Goal: Task Accomplishment & Management: Manage account settings

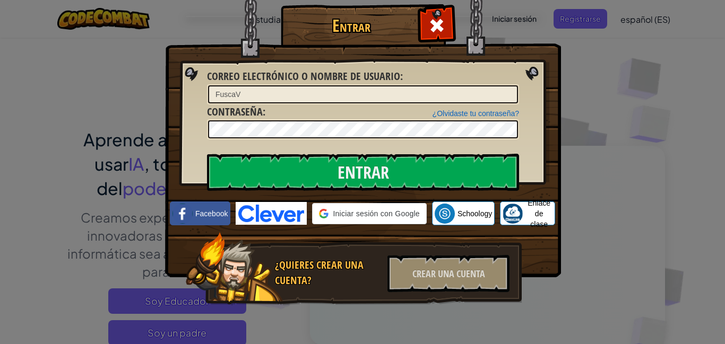
drag, startPoint x: 348, startPoint y: 93, endPoint x: 132, endPoint y: 104, distance: 217.2
click at [132, 104] on div "Entrar Error desconocido. Correo electrónico o nombre de usuario : FuscaV ¿Olvi…" at bounding box center [362, 172] width 725 height 344
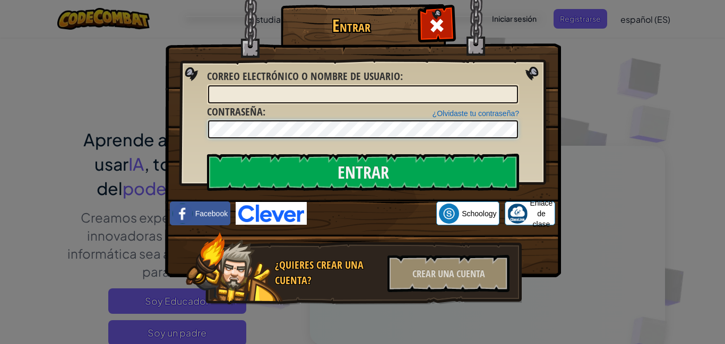
click at [192, 135] on div "Entrar Error desconocido. Correo electrónico o nombre de usuario : ¿Olvidaste t…" at bounding box center [362, 170] width 353 height 309
click at [265, 99] on input "Correo electrónico o nombre de usuario :" at bounding box center [363, 94] width 310 height 18
type input "C"
click at [207, 154] on input "Entrar" at bounding box center [363, 172] width 312 height 37
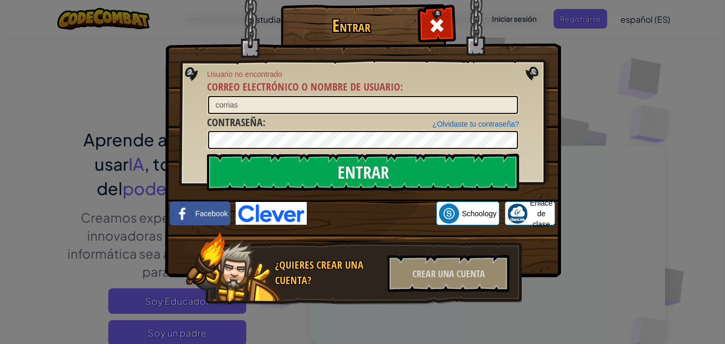
click at [276, 119] on div "¿Olvidaste tu contraseña? Contraseña :" at bounding box center [363, 133] width 312 height 36
click at [261, 102] on input "corrias" at bounding box center [363, 105] width 310 height 18
type input "corriasO"
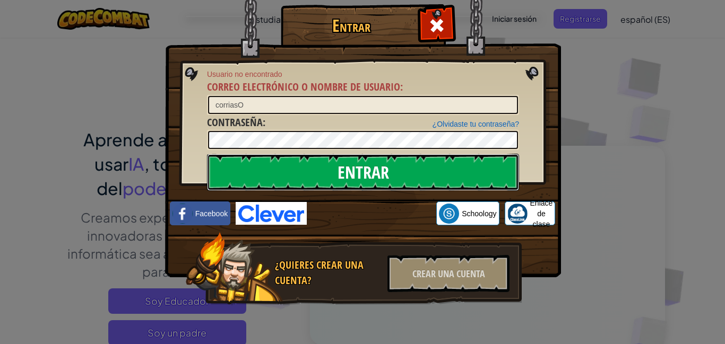
click at [308, 174] on input "Entrar" at bounding box center [363, 172] width 312 height 37
